Goal: Task Accomplishment & Management: Manage account settings

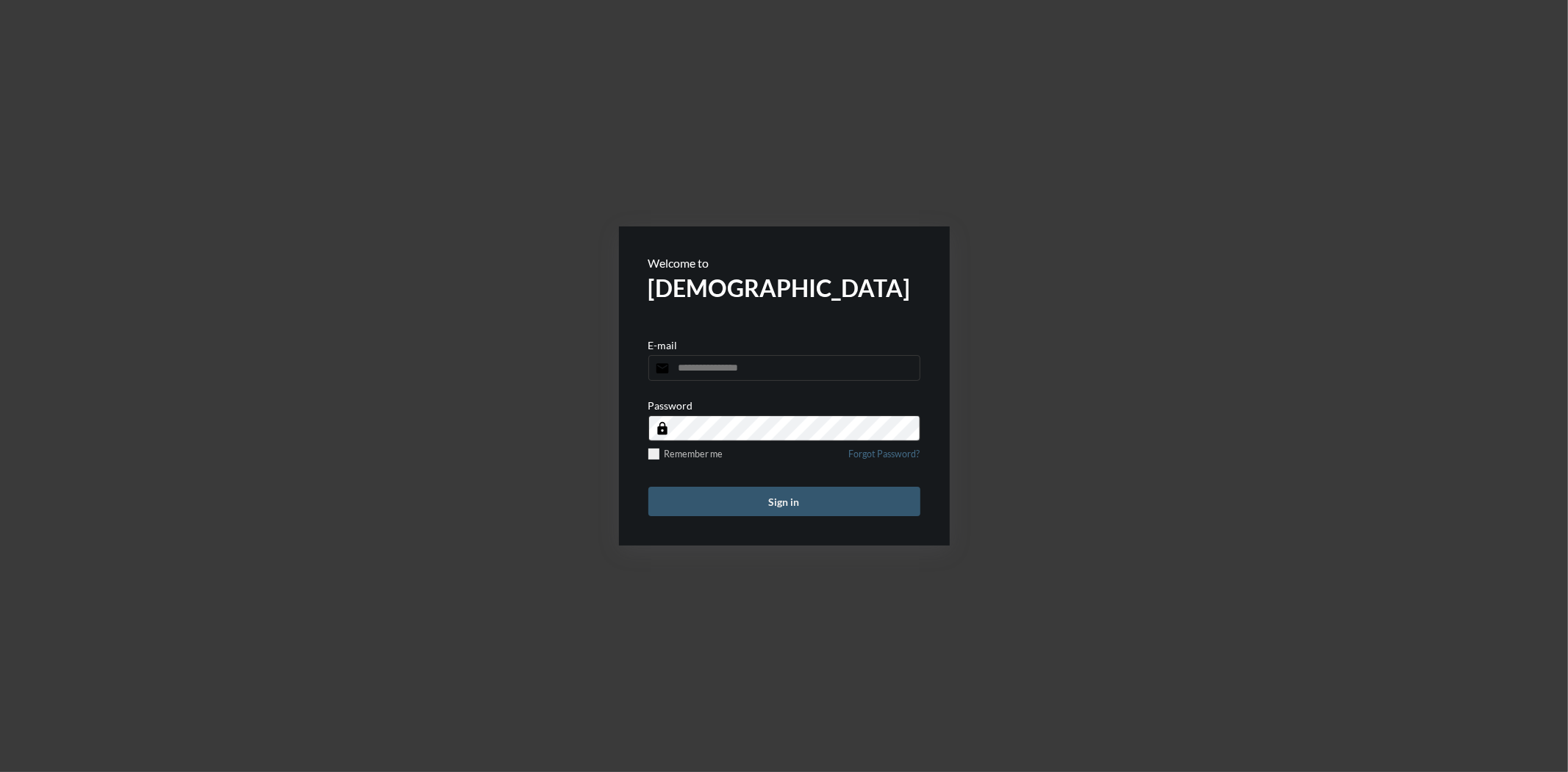
type input "**********"
click at [709, 509] on button "Sign in" at bounding box center [784, 501] width 272 height 29
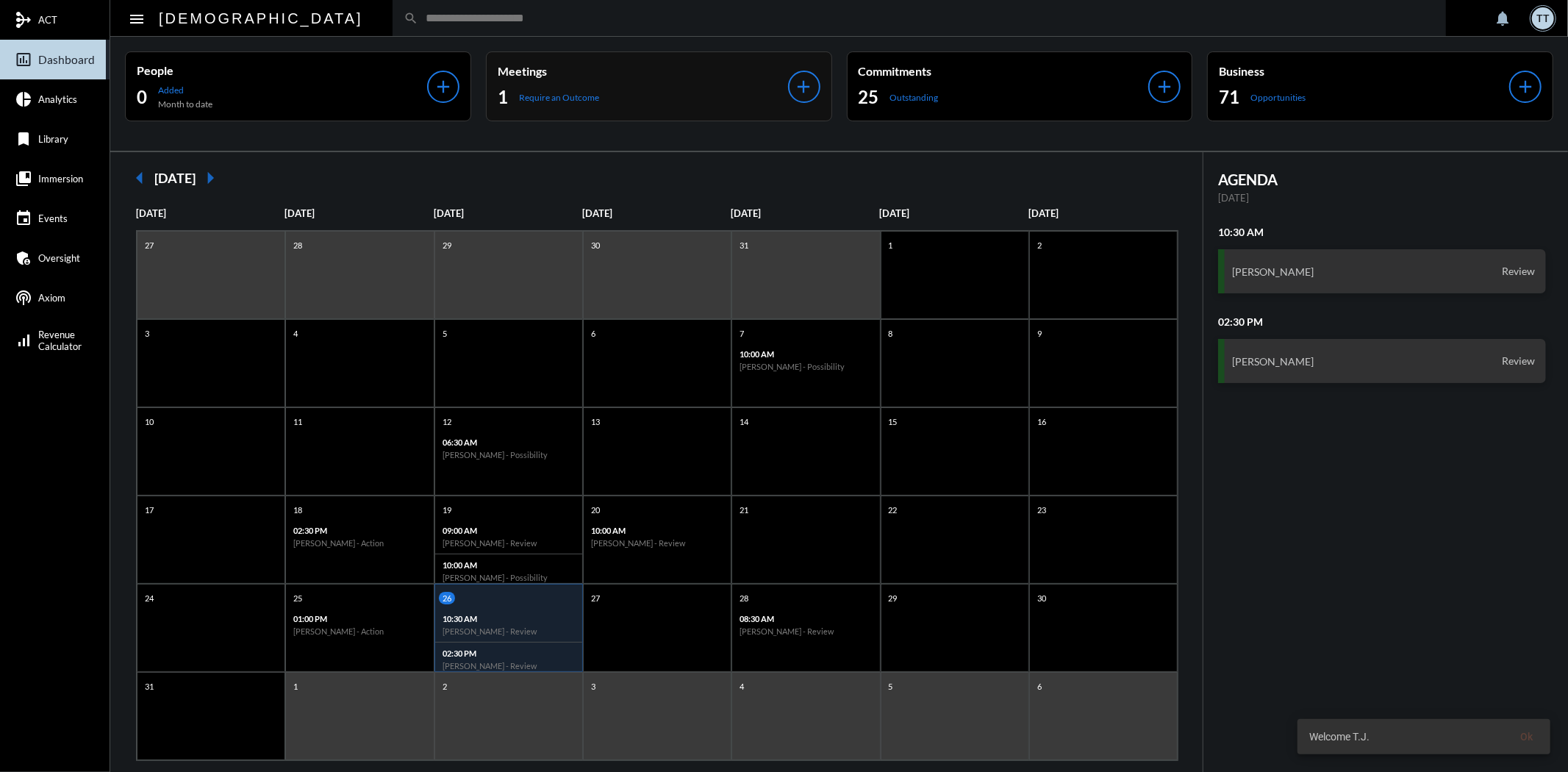
click at [621, 64] on p "Meetings" at bounding box center [643, 70] width 290 height 14
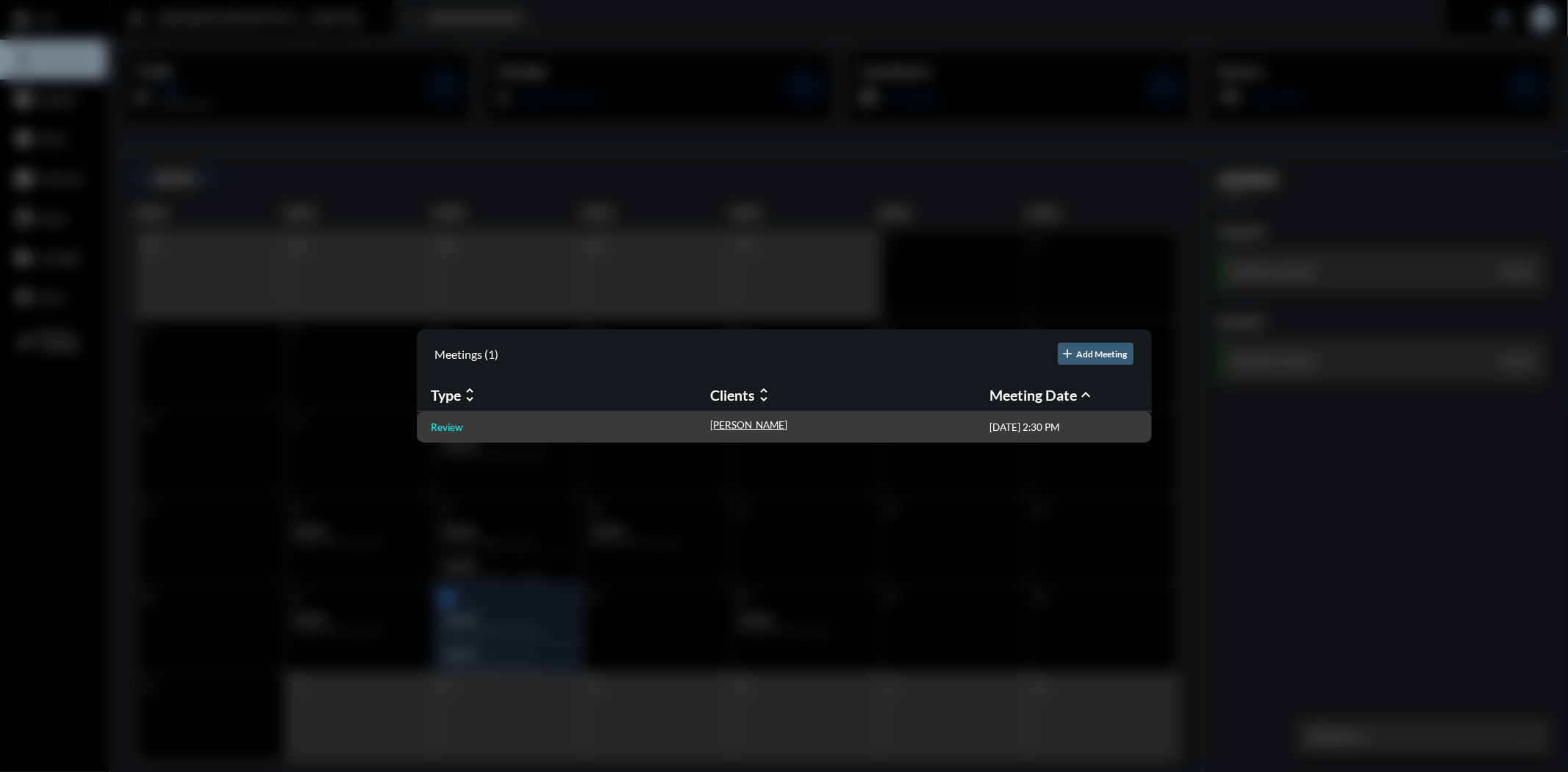
click at [443, 427] on p "Review" at bounding box center [447, 427] width 32 height 12
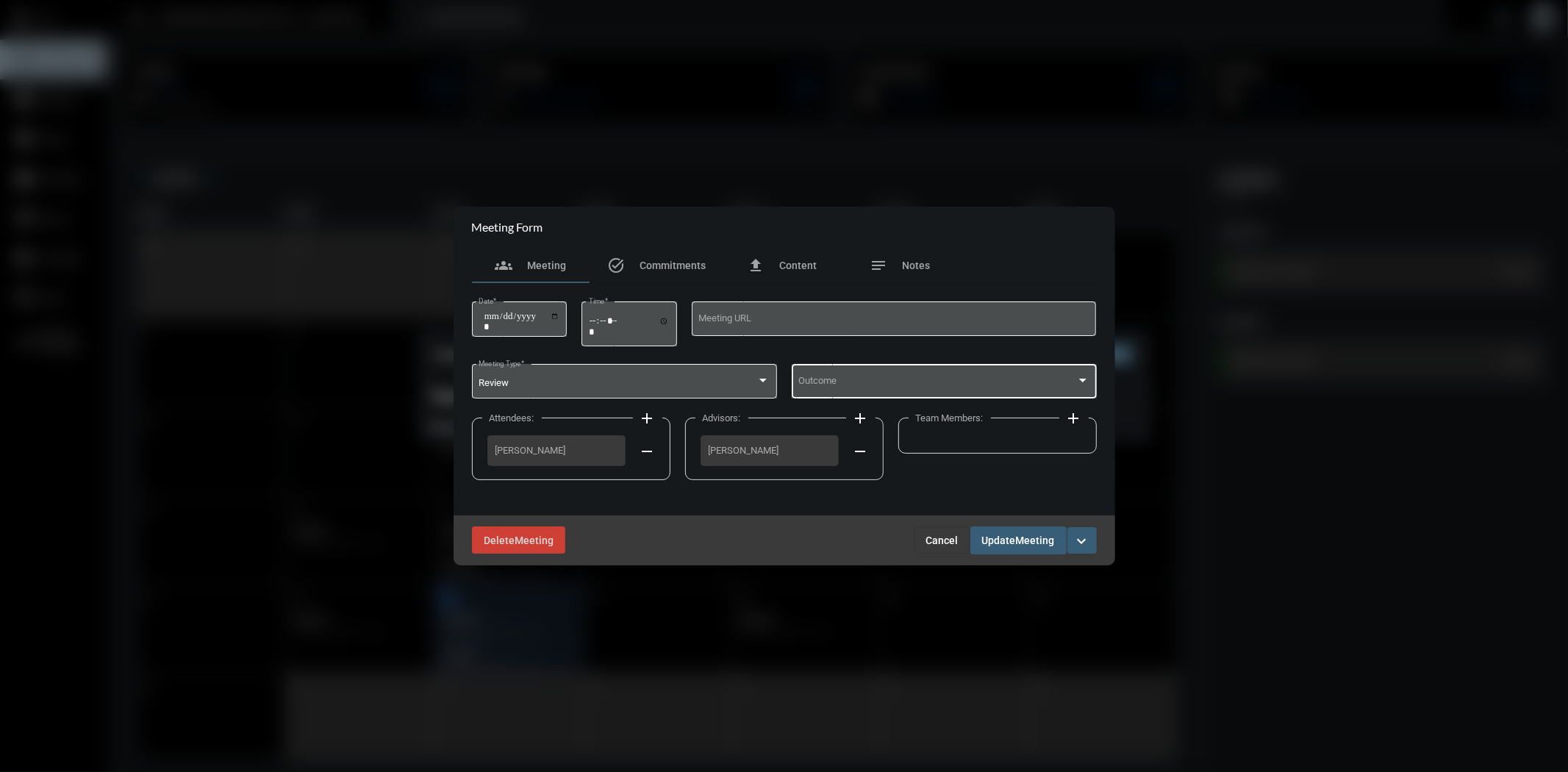
click at [899, 373] on div "Outcome" at bounding box center [944, 380] width 291 height 37
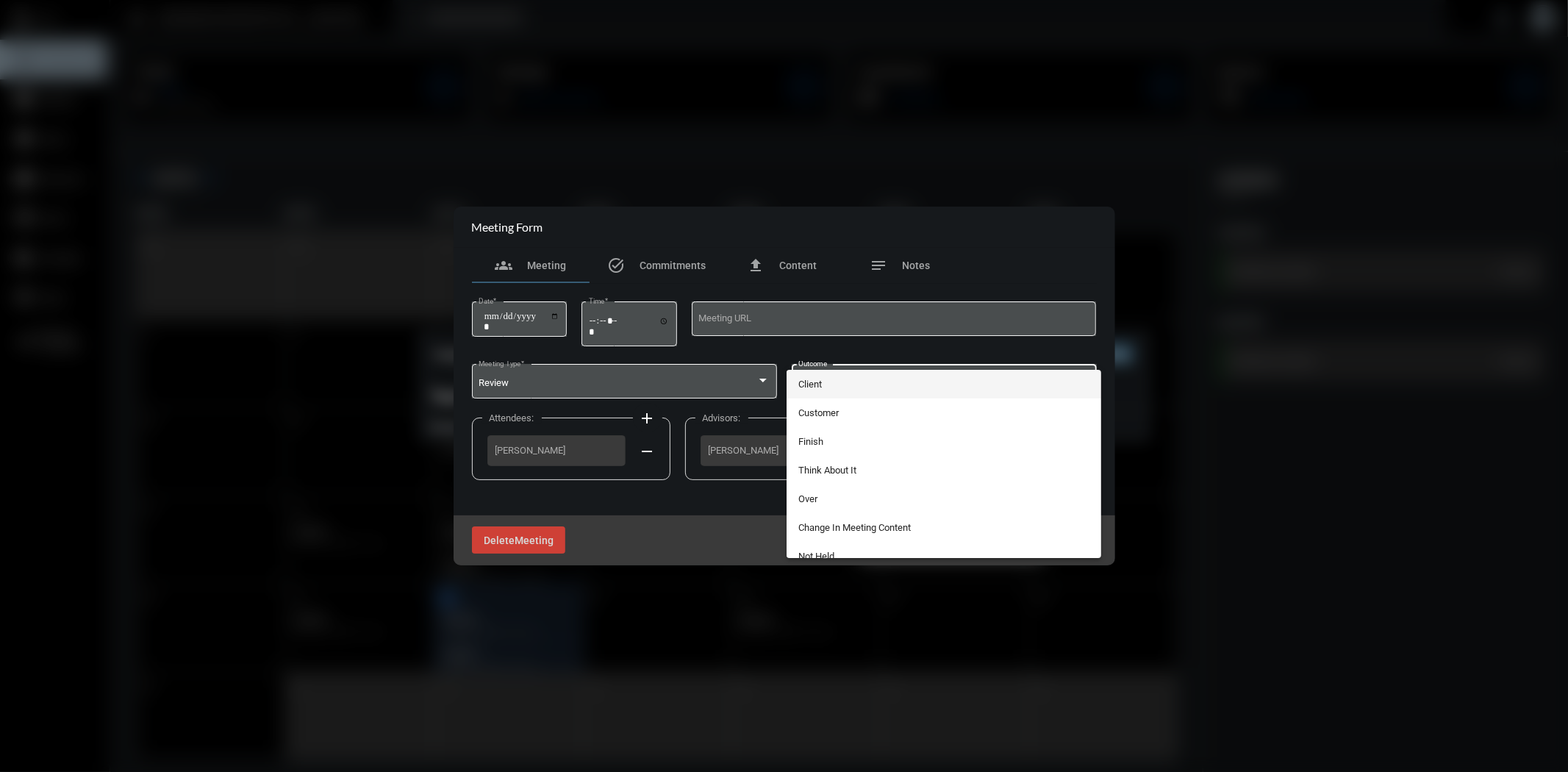
click at [899, 389] on span "Client" at bounding box center [944, 384] width 291 height 29
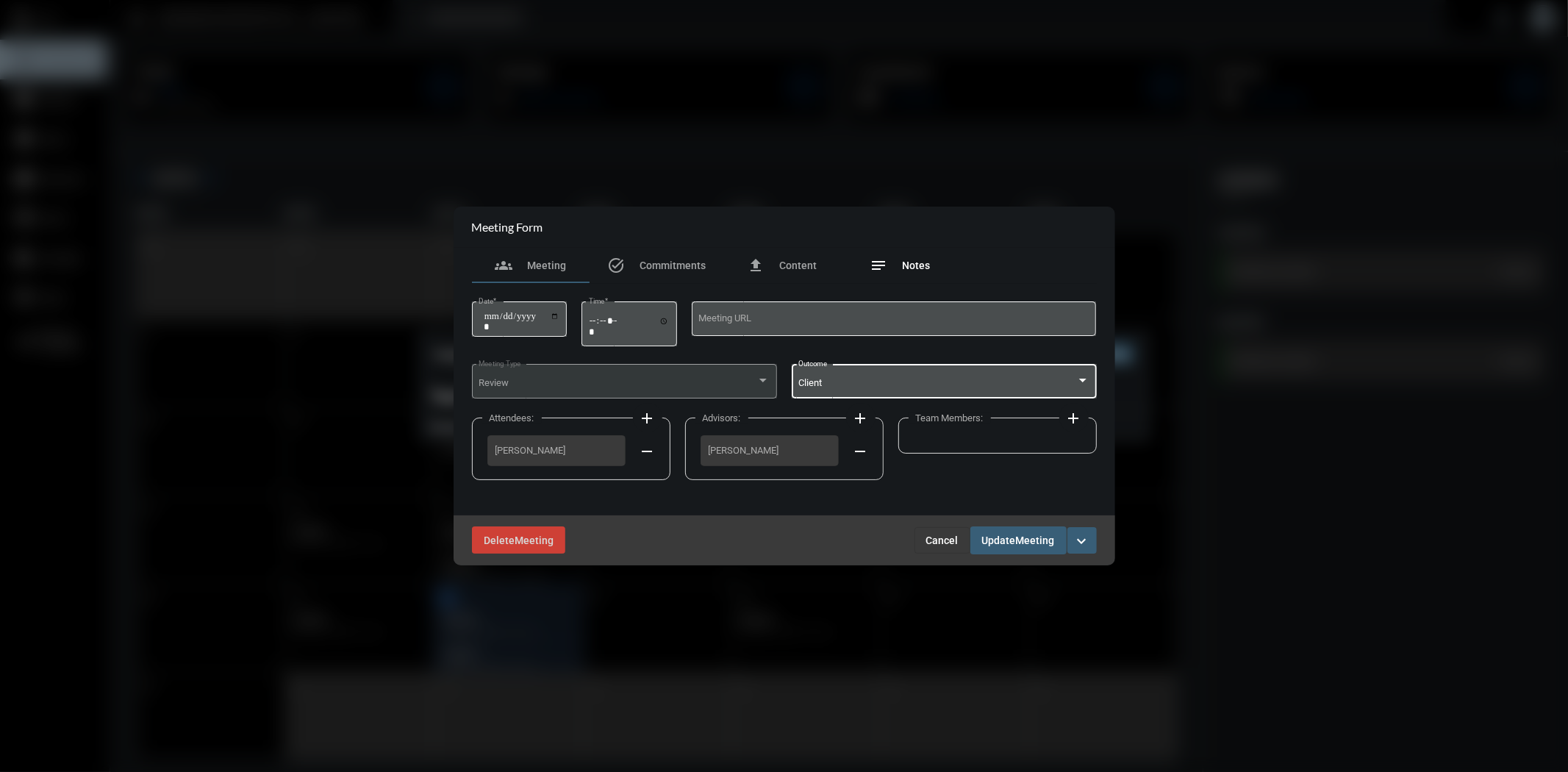
click at [923, 269] on span "Notes" at bounding box center [916, 265] width 28 height 12
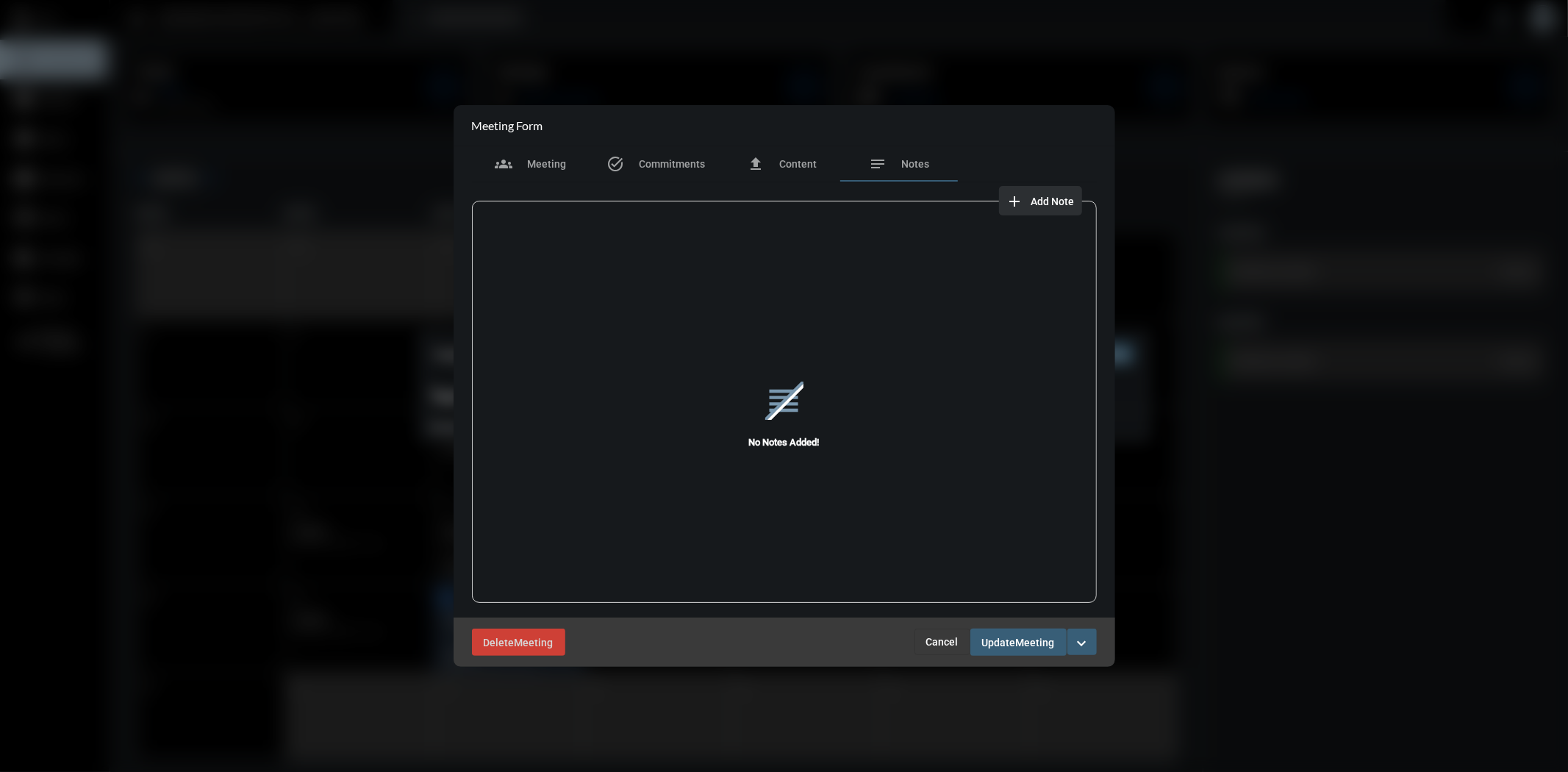
click at [1053, 194] on button "add Add Note" at bounding box center [1040, 200] width 83 height 29
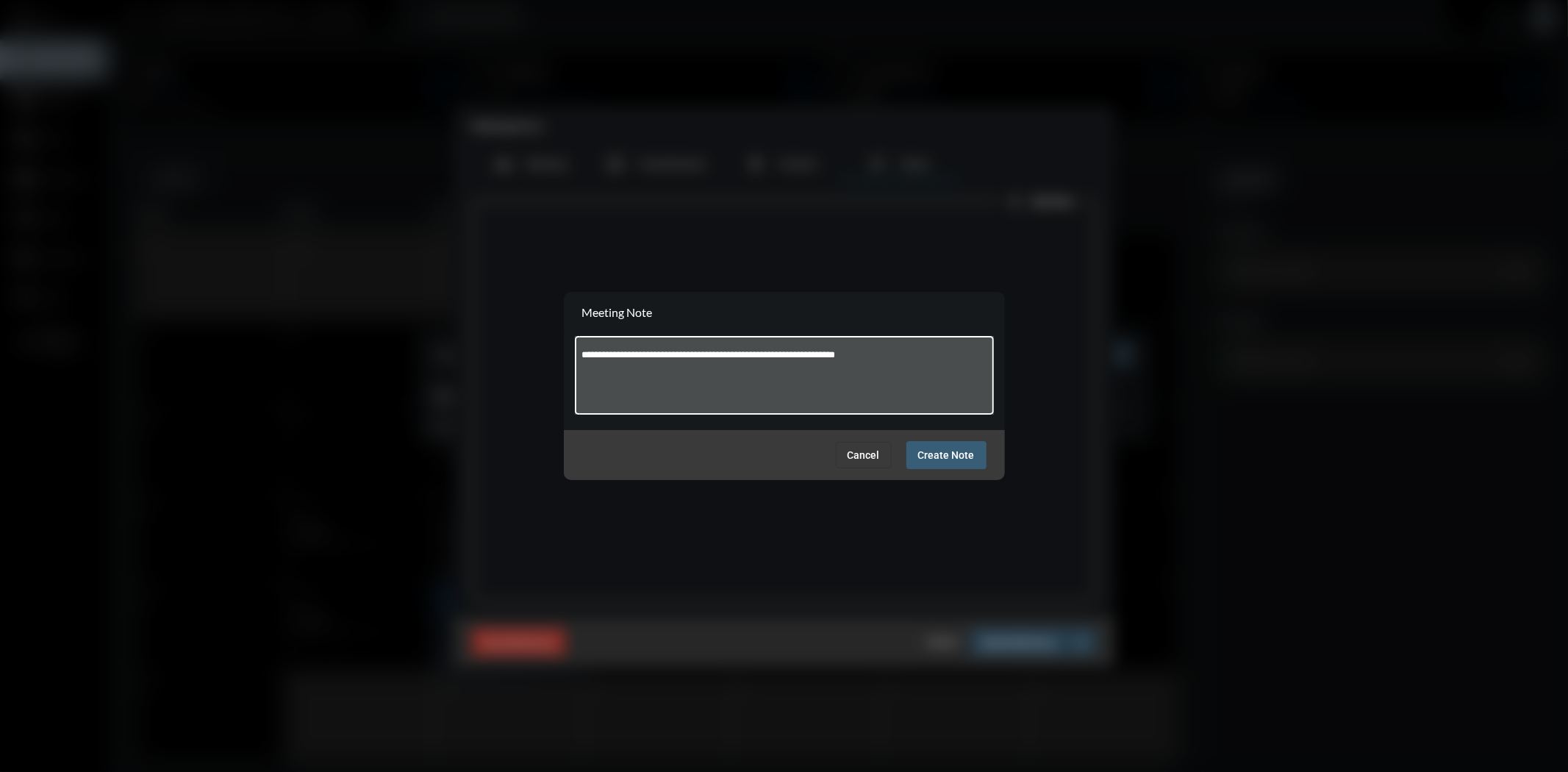
type textarea "**********"
click at [969, 453] on span "Create Note" at bounding box center [946, 456] width 56 height 12
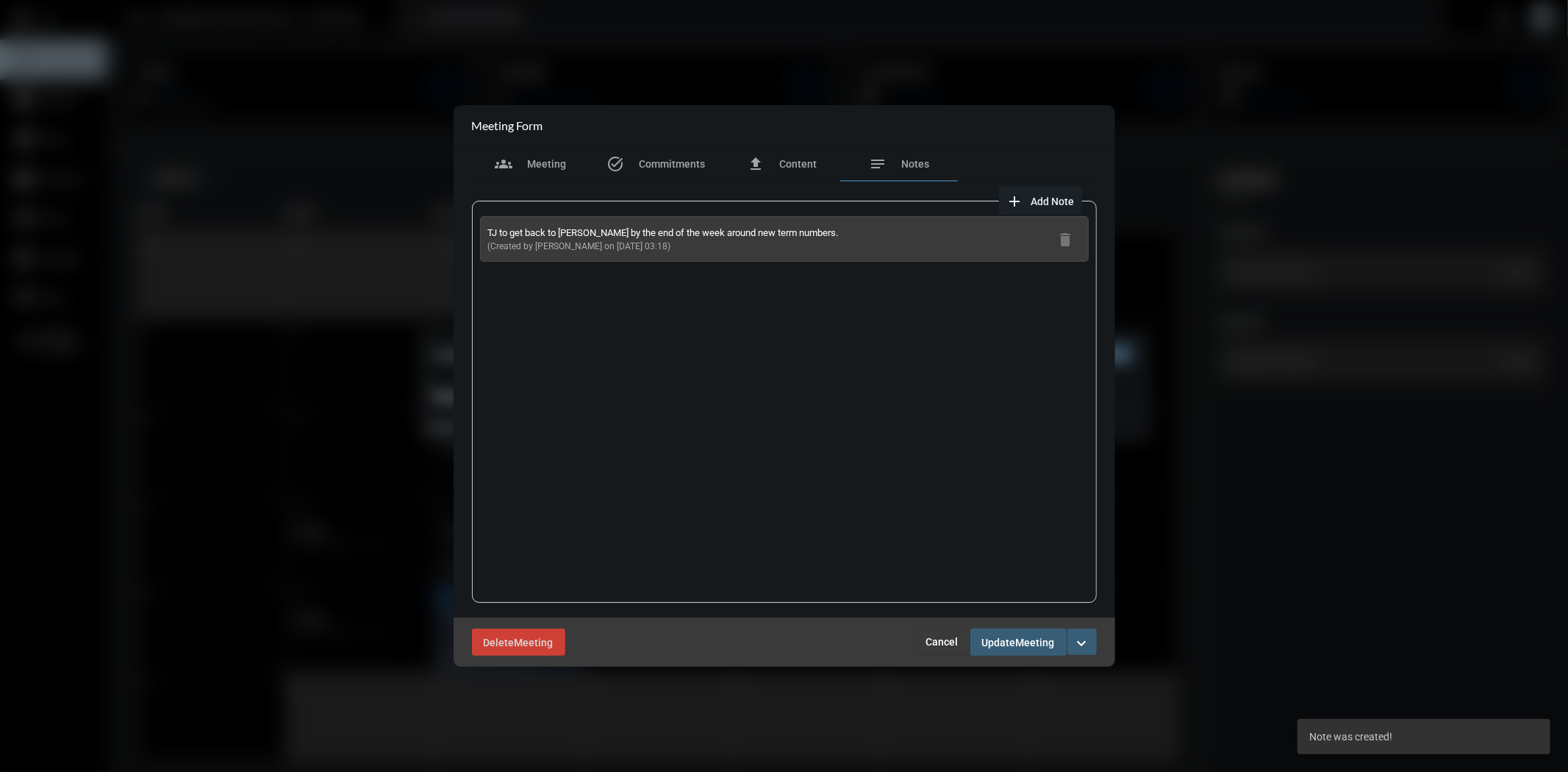
click at [1020, 645] on span "Meeting" at bounding box center [1035, 642] width 39 height 12
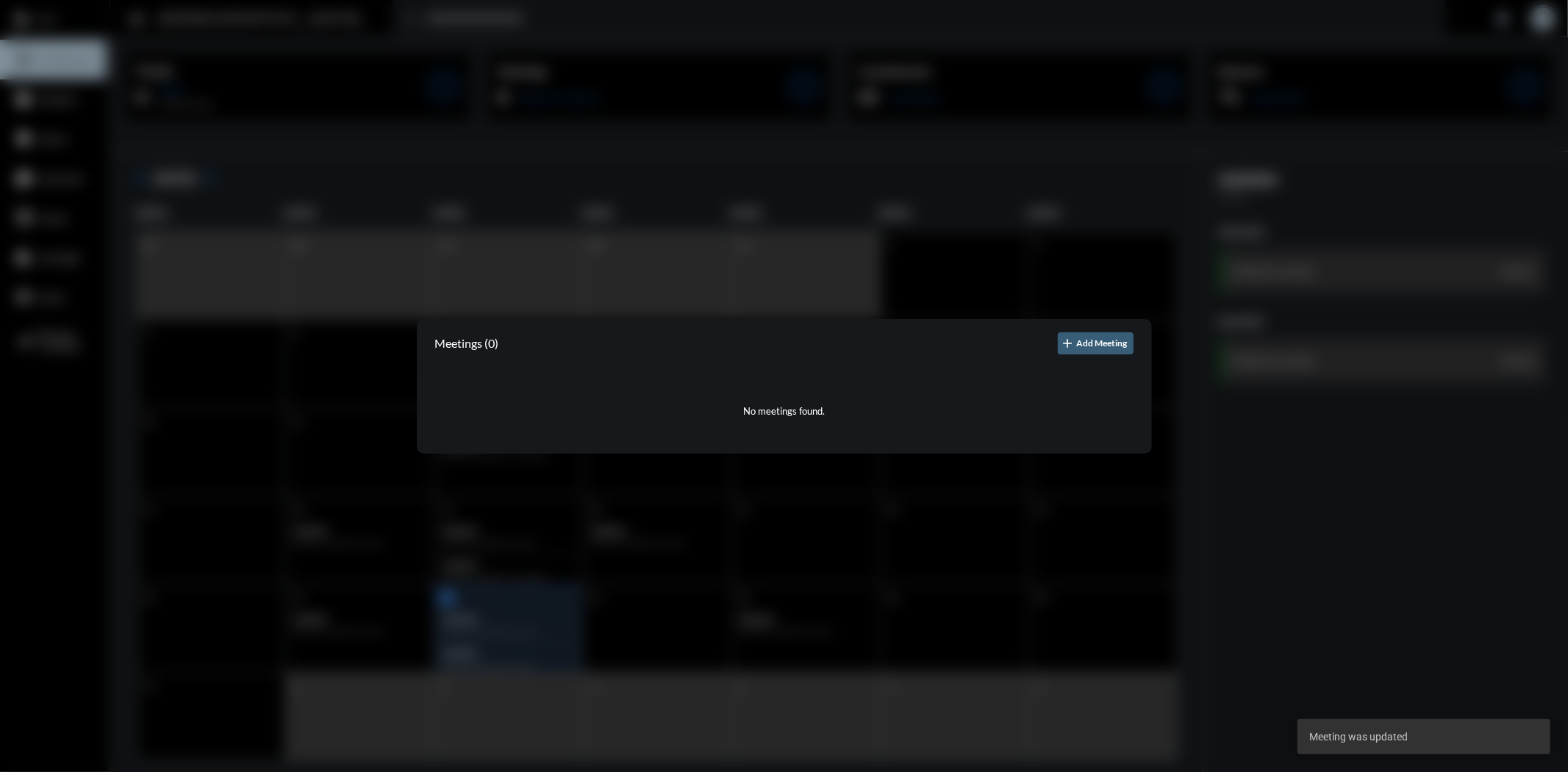
click at [1288, 608] on div at bounding box center [784, 386] width 1568 height 772
